Goal: Transaction & Acquisition: Purchase product/service

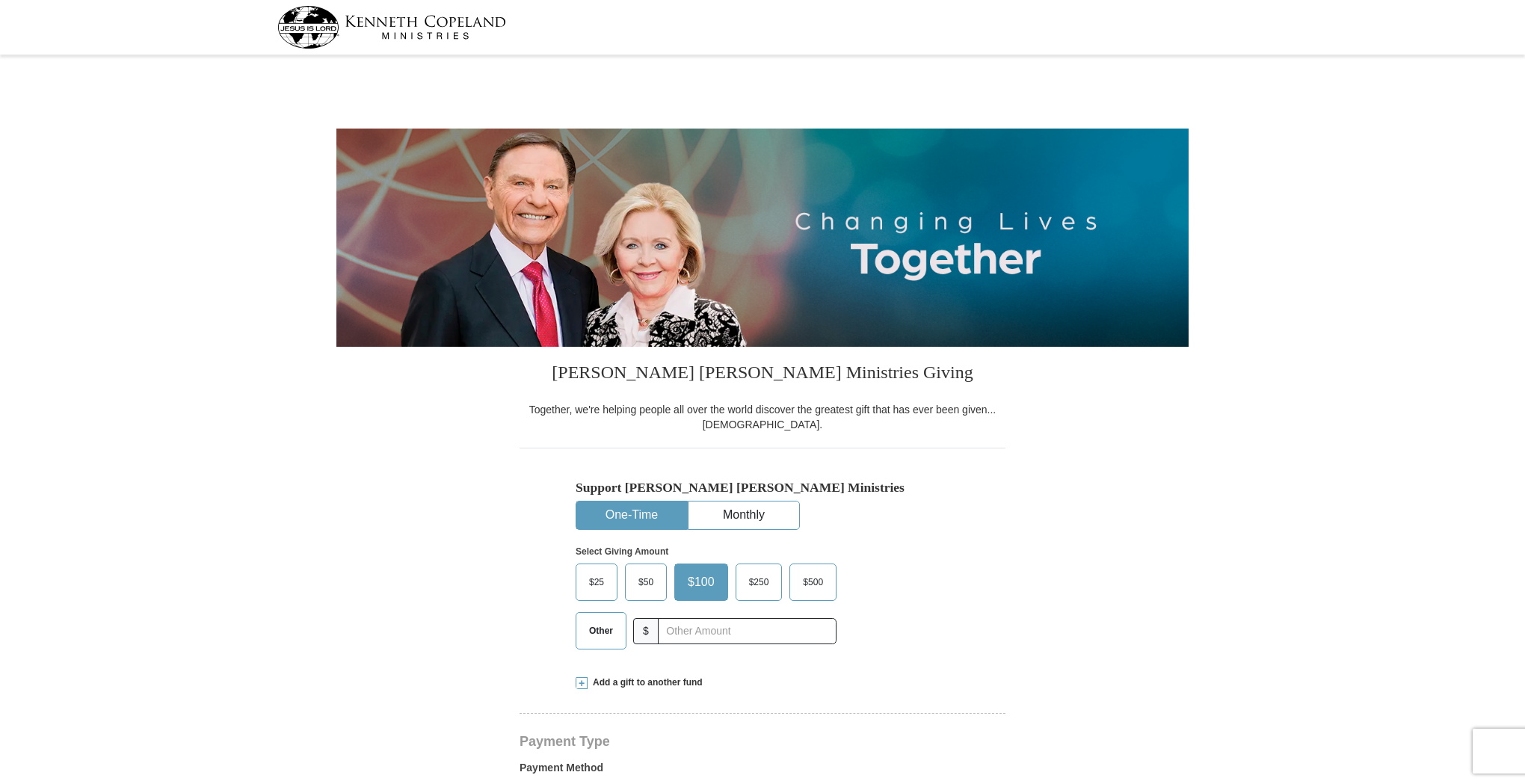
select select "CA"
click at [985, 159] on img at bounding box center [763, 237] width 852 height 218
click at [974, 161] on img at bounding box center [763, 237] width 852 height 218
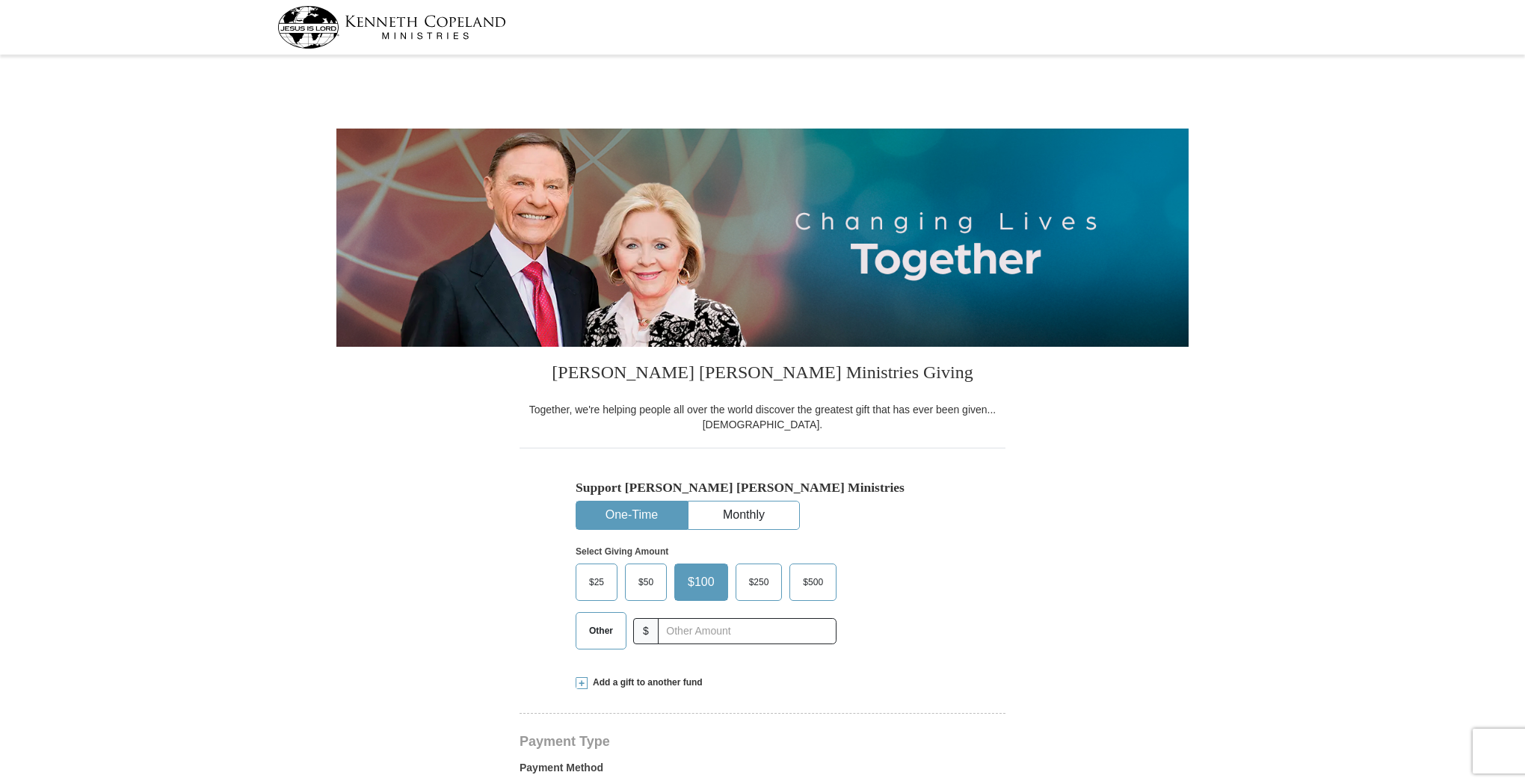
click at [974, 161] on img at bounding box center [763, 237] width 852 height 218
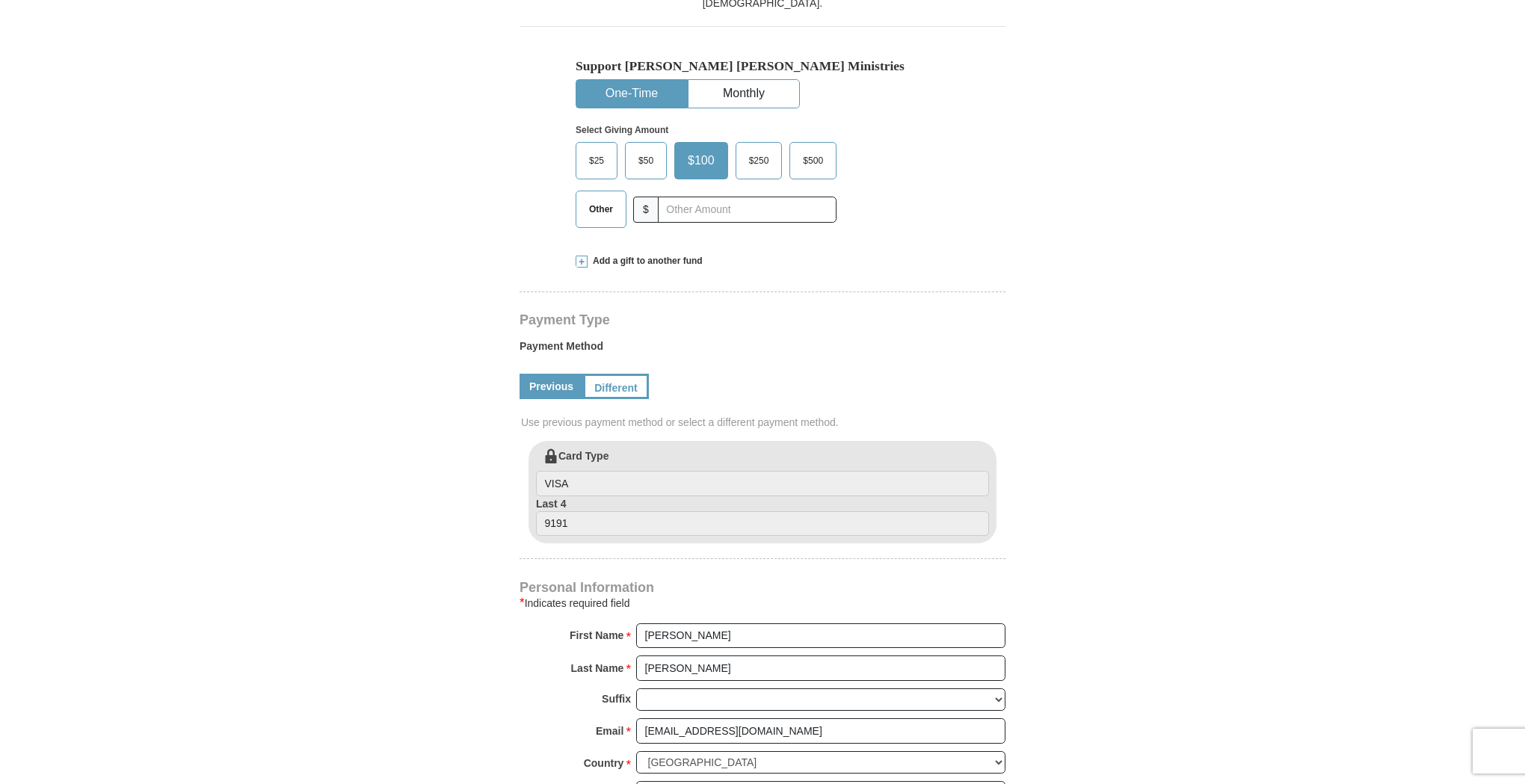
scroll to position [421, 0]
click at [735, 15] on div "Kenneth Copeland Ministries Giving Together, we're helping people all over the …" at bounding box center [762, 587] width 486 height 1322
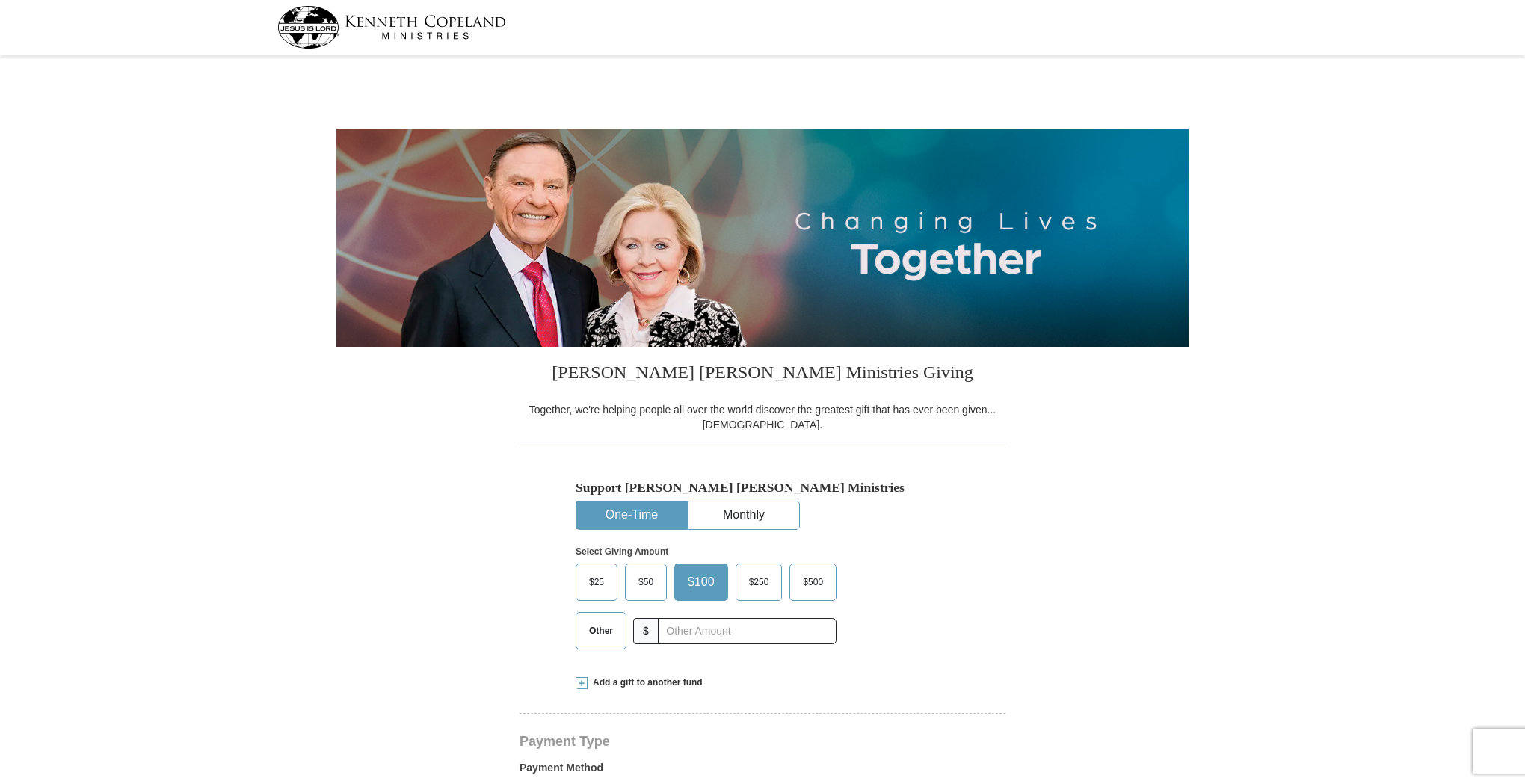
select select "CA"
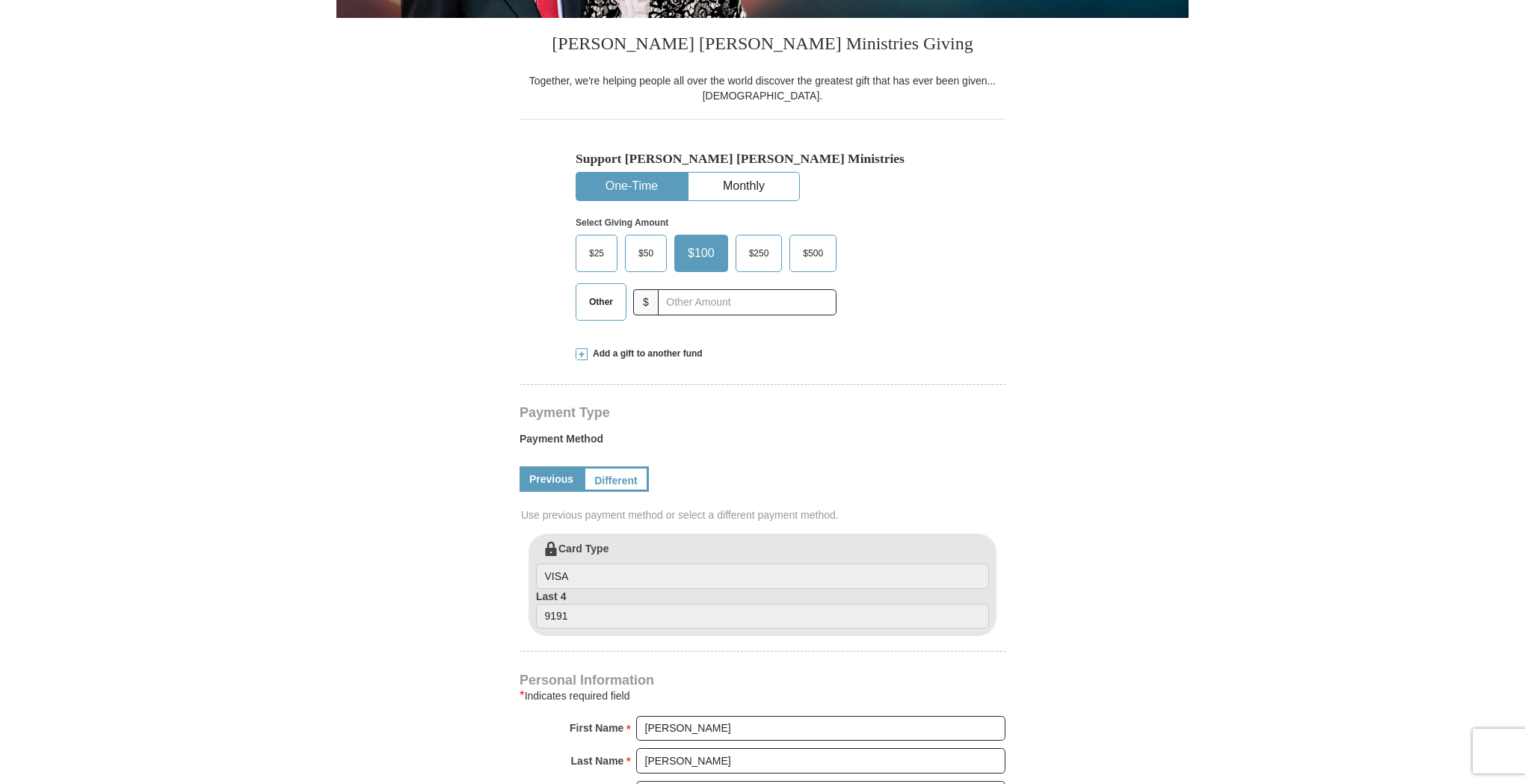
scroll to position [330, 0]
click at [581, 350] on span at bounding box center [582, 353] width 12 height 12
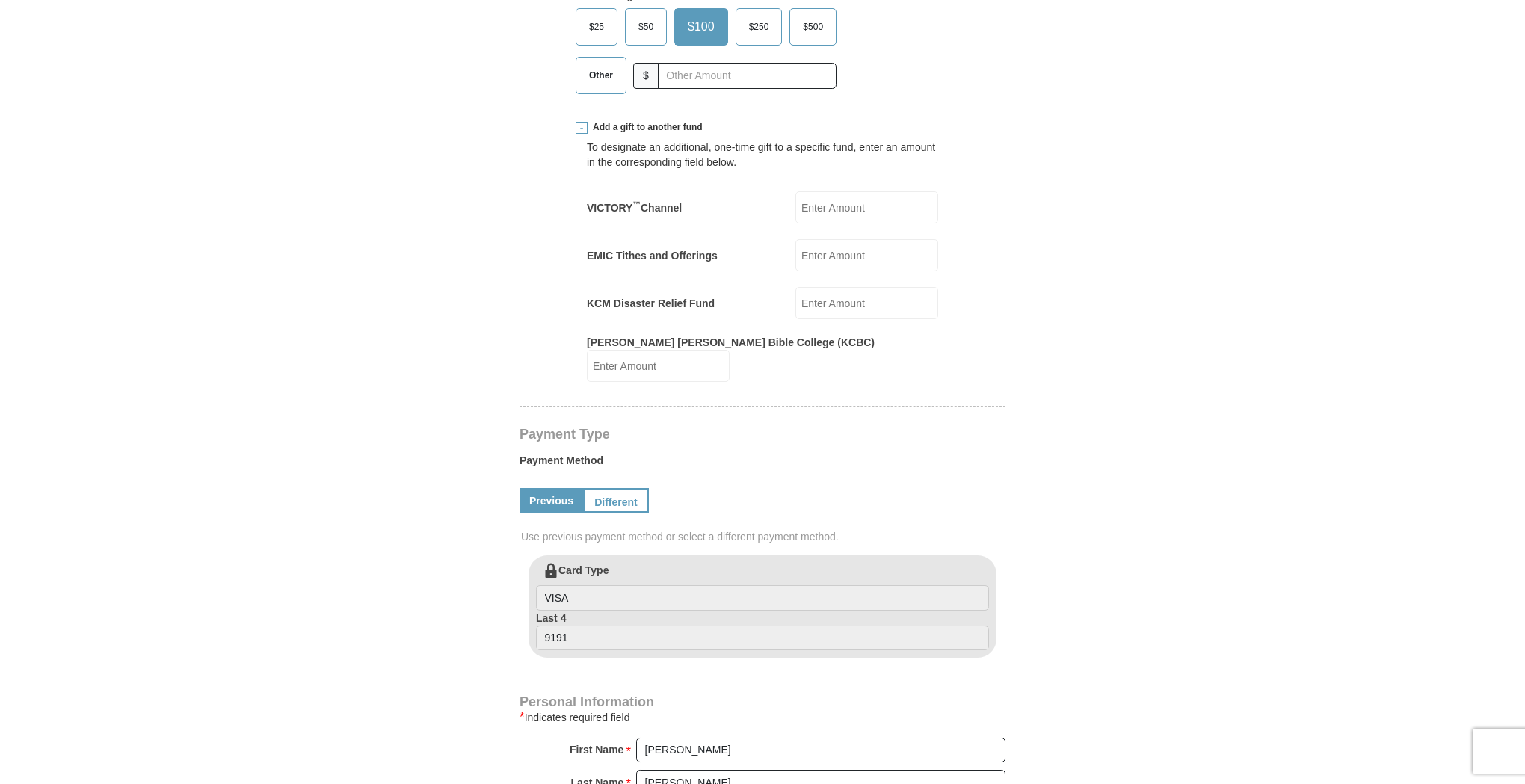
scroll to position [539, 0]
